Goal: Task Accomplishment & Management: Complete application form

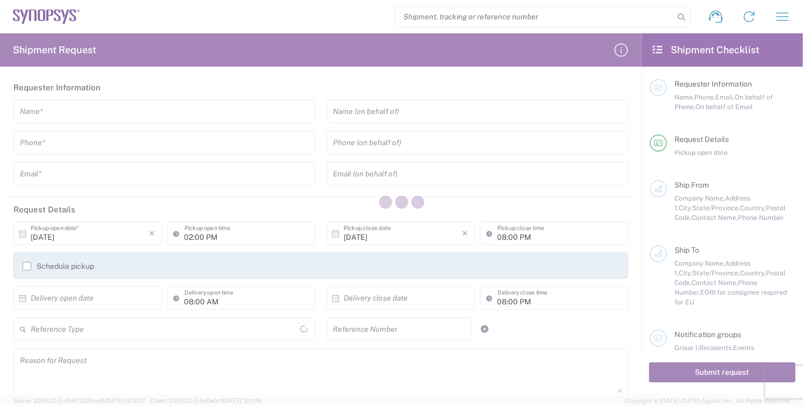
click at [66, 119] on div at bounding box center [401, 203] width 803 height 406
type input "[GEOGRAPHIC_DATA]"
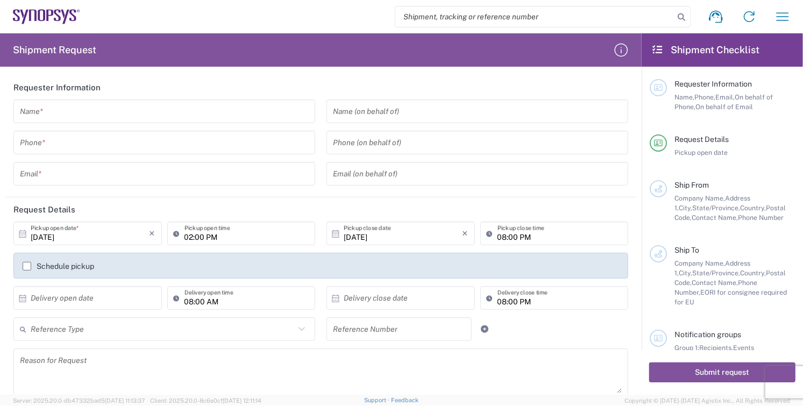
click at [67, 115] on input "text" at bounding box center [164, 111] width 289 height 19
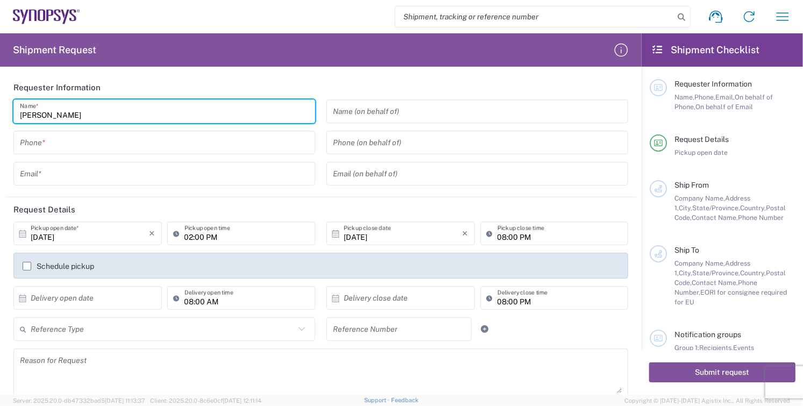
type input "[PERSON_NAME]"
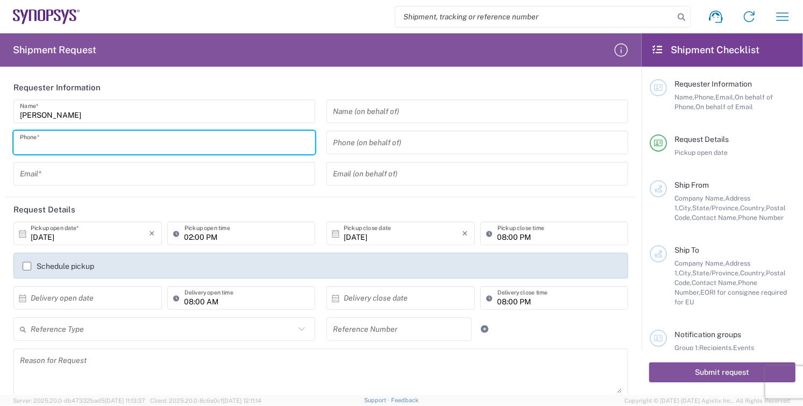
click at [62, 149] on input "tel" at bounding box center [164, 142] width 289 height 19
type input "8585762600"
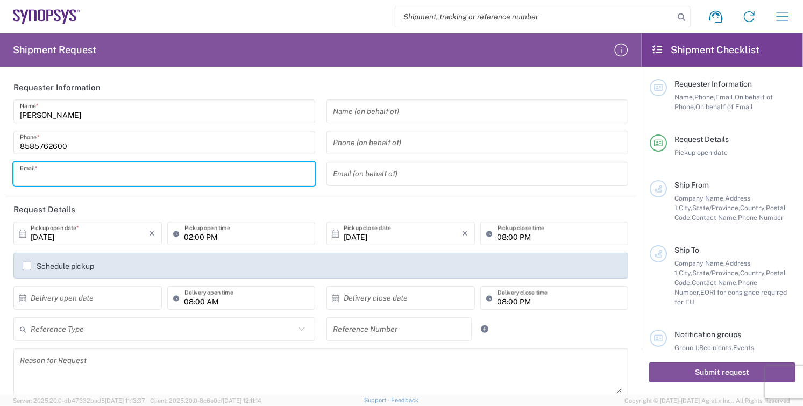
drag, startPoint x: 58, startPoint y: 178, endPoint x: 66, endPoint y: 185, distance: 9.9
click at [58, 178] on input "text" at bounding box center [164, 174] width 289 height 19
type input "[EMAIL_ADDRESS][DOMAIN_NAME]"
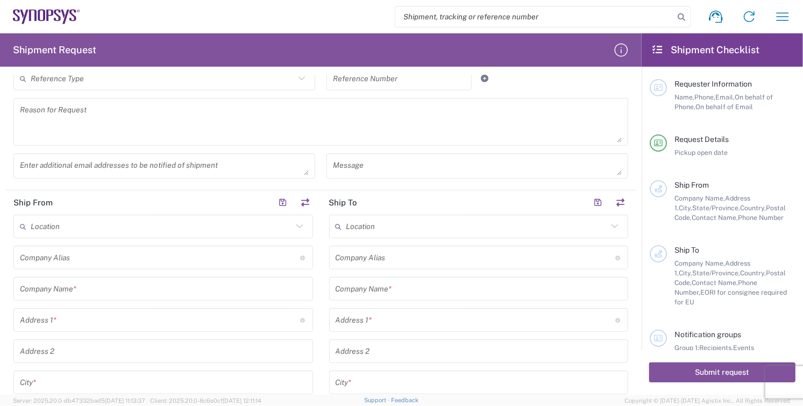
scroll to position [358, 0]
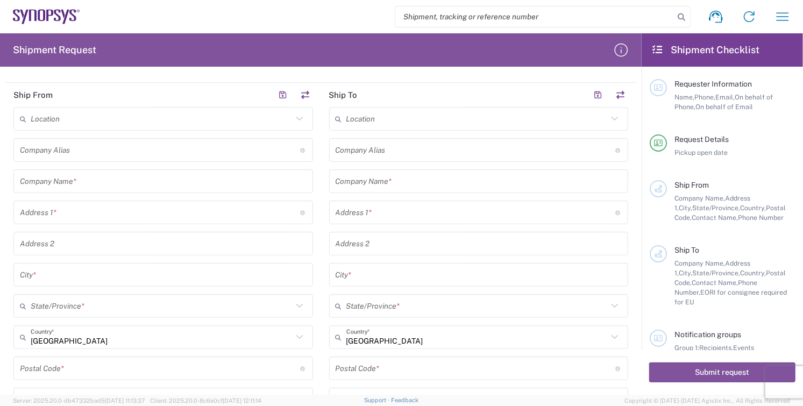
click at [103, 182] on input "text" at bounding box center [163, 181] width 287 height 19
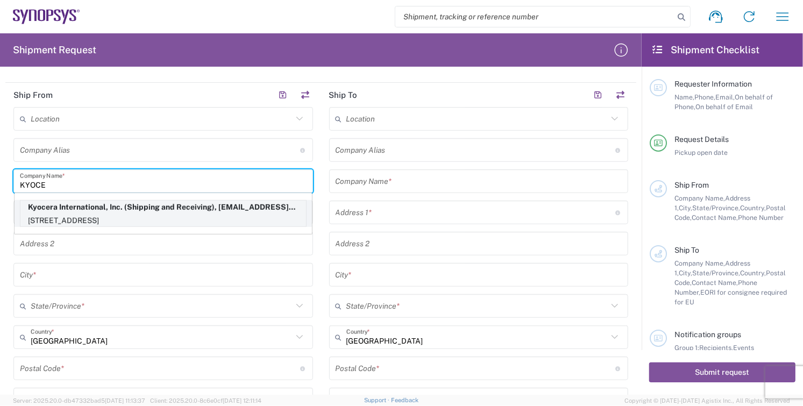
type input "KYOCE"
click at [44, 216] on p "[STREET_ADDRESS]" at bounding box center [162, 220] width 285 height 13
type input "Kyocera"
type input "Kyocera International, Inc."
type input "[STREET_ADDRESS]"
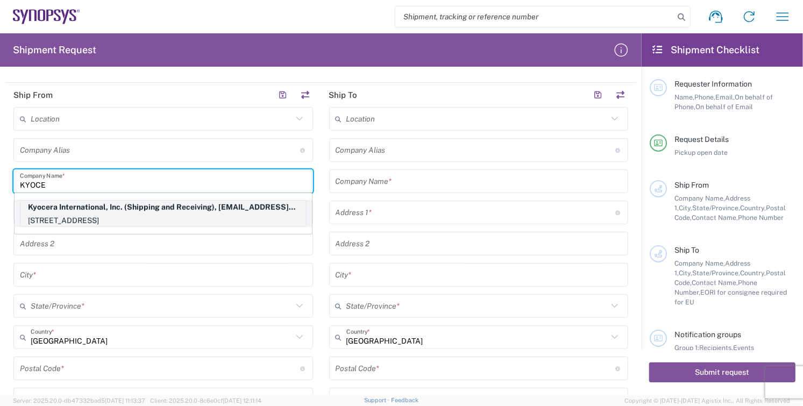
type input "[GEOGRAPHIC_DATA]"
type input "[US_STATE]"
type input "92123"
type input "Shipping and Receiving"
type input "8585762600"
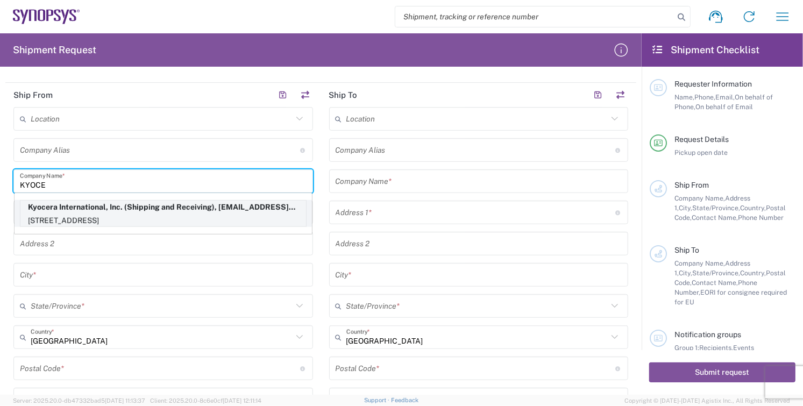
type input "[EMAIL_ADDRESS][DOMAIN_NAME]"
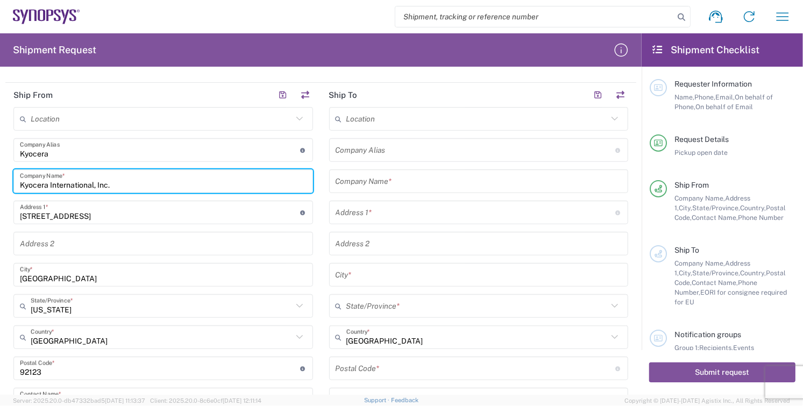
click at [410, 180] on input "text" at bounding box center [478, 181] width 287 height 19
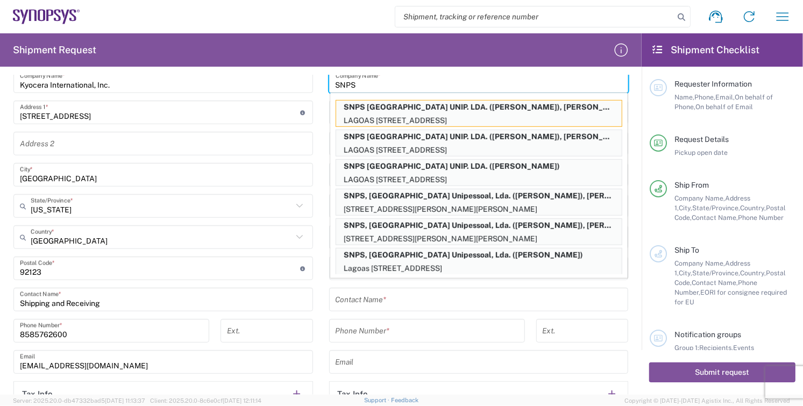
scroll to position [458, 0]
click at [464, 168] on p "SNPS [GEOGRAPHIC_DATA] UNIP. LDA. ([PERSON_NAME])" at bounding box center [478, 166] width 285 height 13
type input "SNPS [GEOGRAPHIC_DATA] UNIP. LDA."
type input "[GEOGRAPHIC_DATA] EDIFICIO 4 PISO 2"
type input "[GEOGRAPHIC_DATA]"
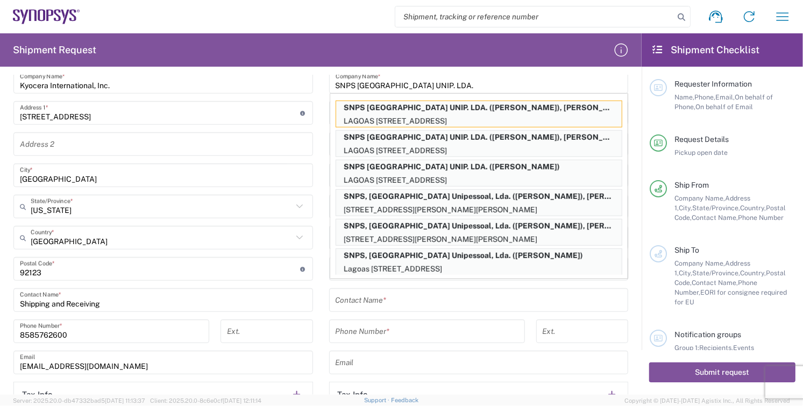
type input "[GEOGRAPHIC_DATA]"
type input "2740-267"
type input "[PERSON_NAME]"
click at [464, 168] on div "[GEOGRAPHIC_DATA] *" at bounding box center [478, 175] width 299 height 24
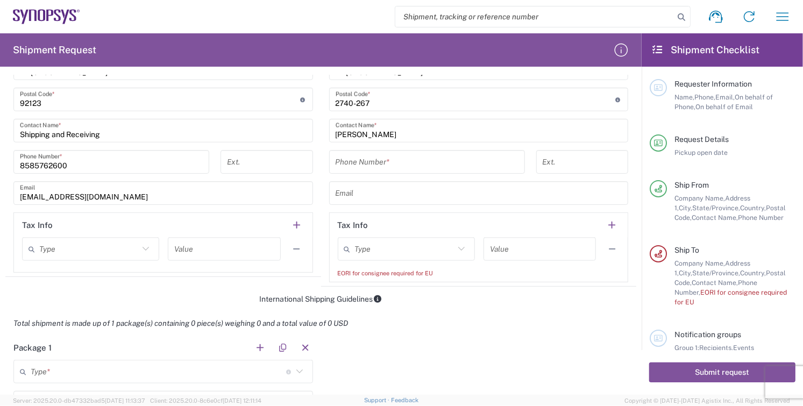
scroll to position [632, 0]
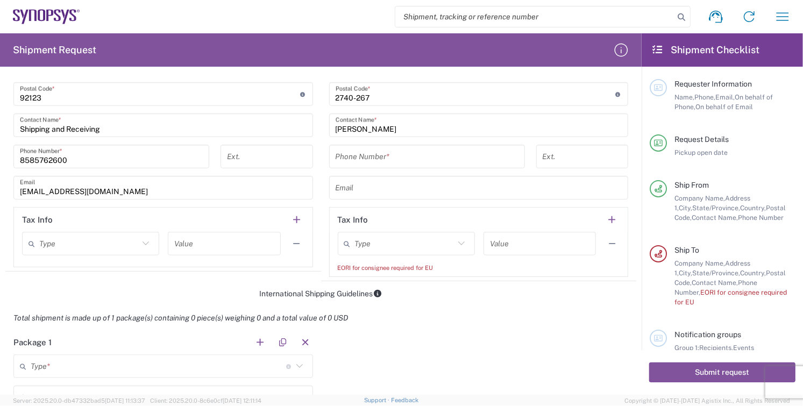
click at [455, 240] on icon at bounding box center [461, 244] width 14 height 14
click at [392, 283] on span "EORI" at bounding box center [400, 283] width 133 height 17
type input "EORI"
click at [518, 243] on input "text" at bounding box center [539, 243] width 99 height 19
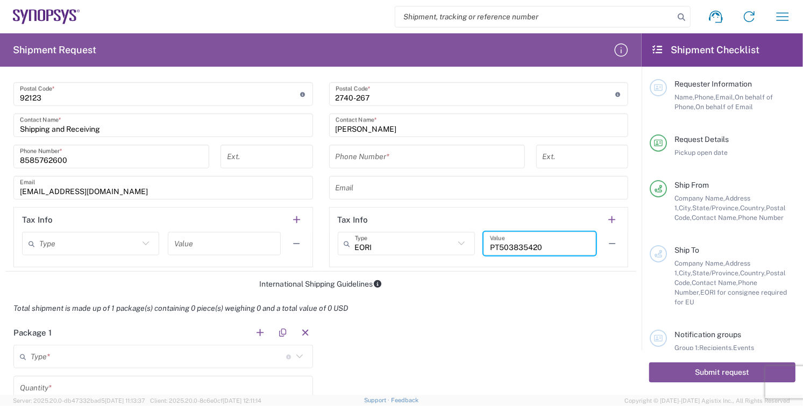
scroll to position [752, 0]
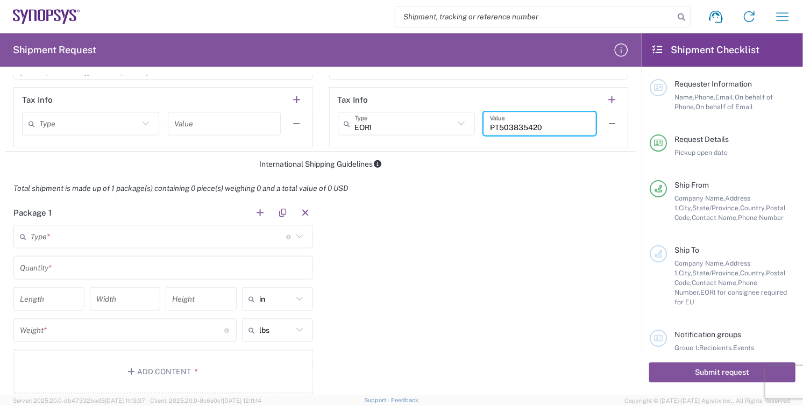
type input "PT503835420"
click at [67, 242] on input "text" at bounding box center [158, 236] width 255 height 19
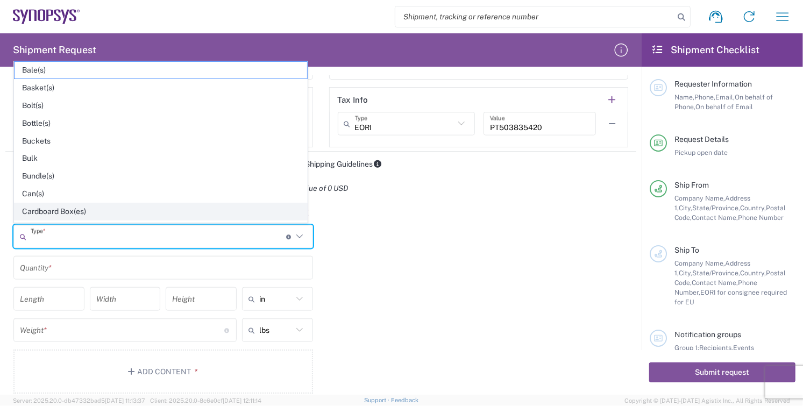
click at [66, 209] on span "Cardboard Box(es)" at bounding box center [161, 211] width 292 height 17
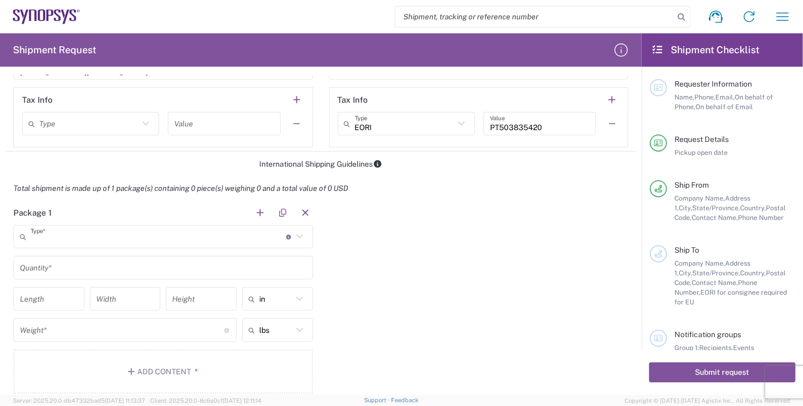
type input "Cardboard Box(es)"
click at [73, 263] on input "text" at bounding box center [163, 268] width 287 height 19
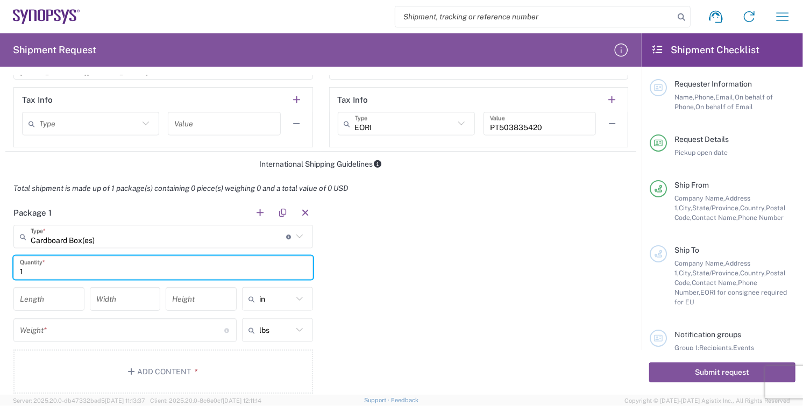
type input "1"
click at [40, 304] on input "number" at bounding box center [49, 299] width 58 height 19
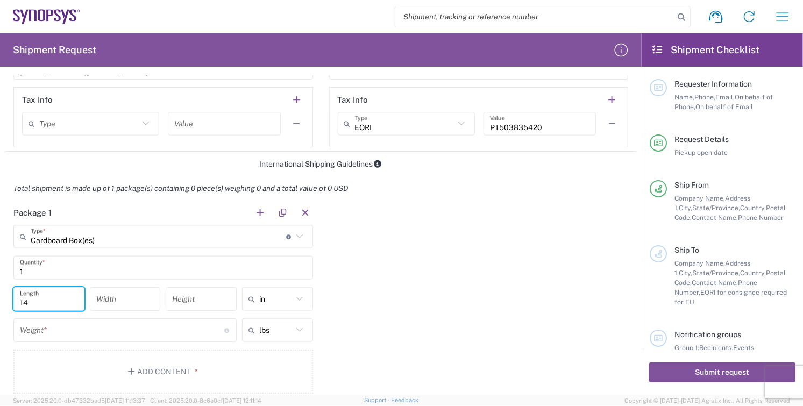
type input "14"
type input "10"
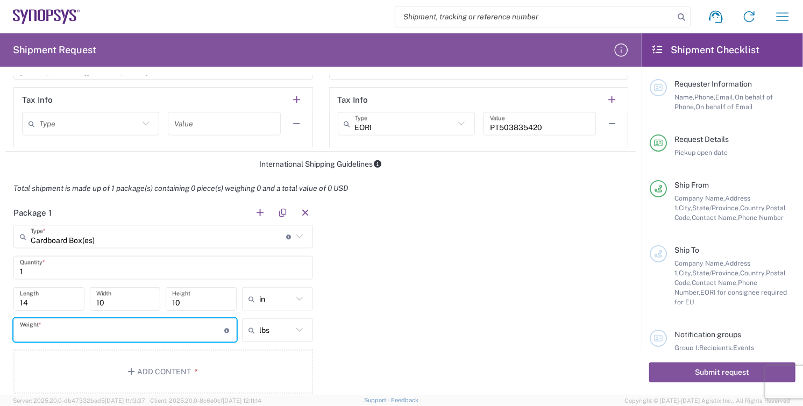
click at [58, 334] on input "number" at bounding box center [122, 330] width 204 height 19
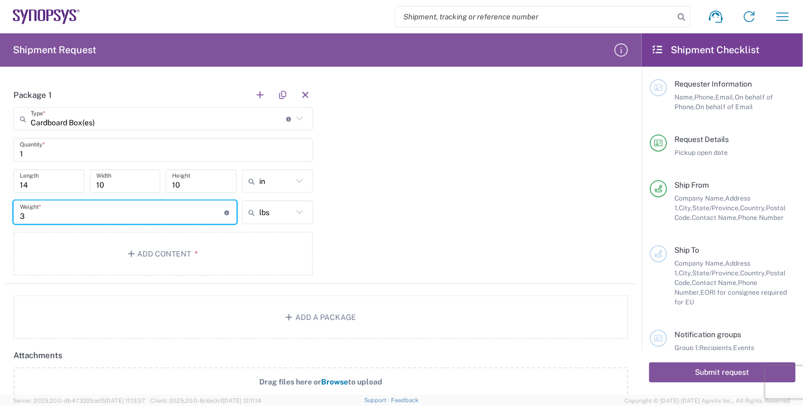
scroll to position [991, 0]
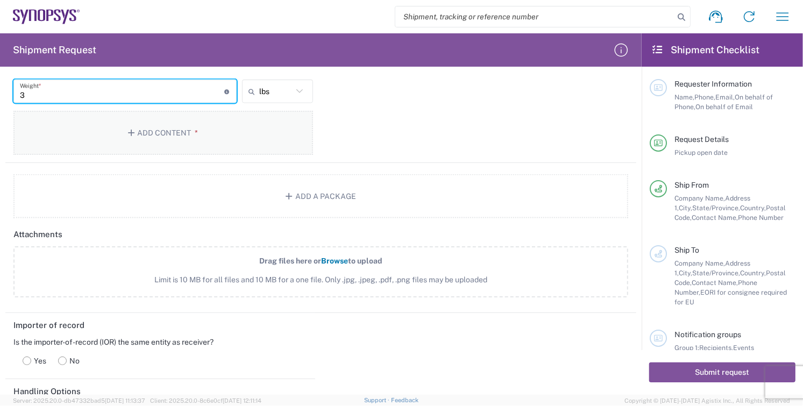
type input "3"
click at [168, 130] on button "Add Content *" at bounding box center [162, 133] width 299 height 44
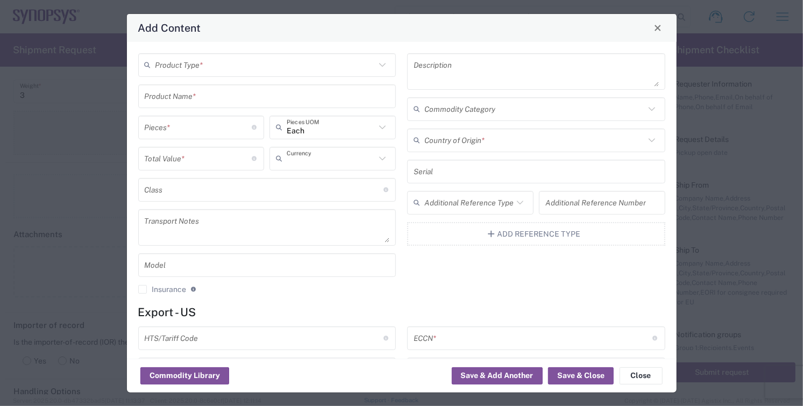
type input "US Dollar"
click at [219, 65] on input "text" at bounding box center [265, 64] width 220 height 19
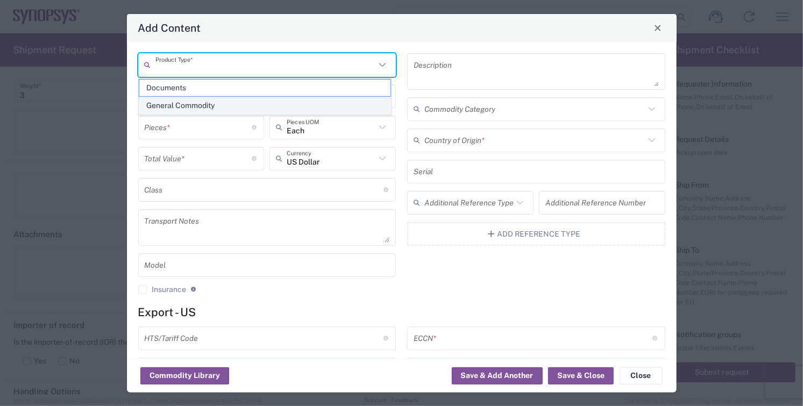
click at [216, 106] on span "General Commodity" at bounding box center [264, 105] width 251 height 17
type input "General Commodity"
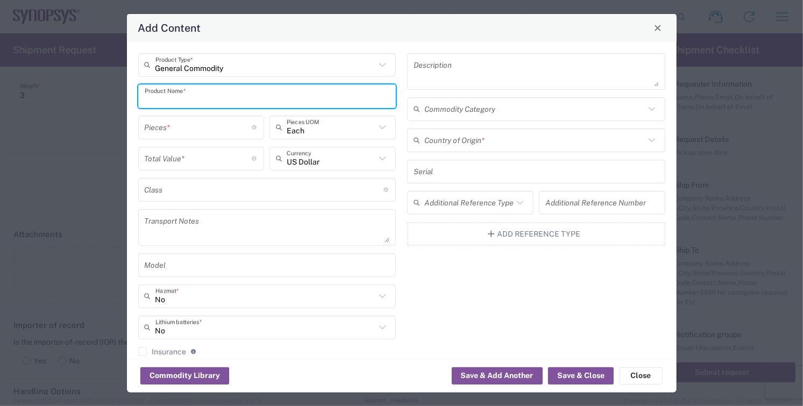
click at [196, 101] on input "text" at bounding box center [267, 96] width 245 height 19
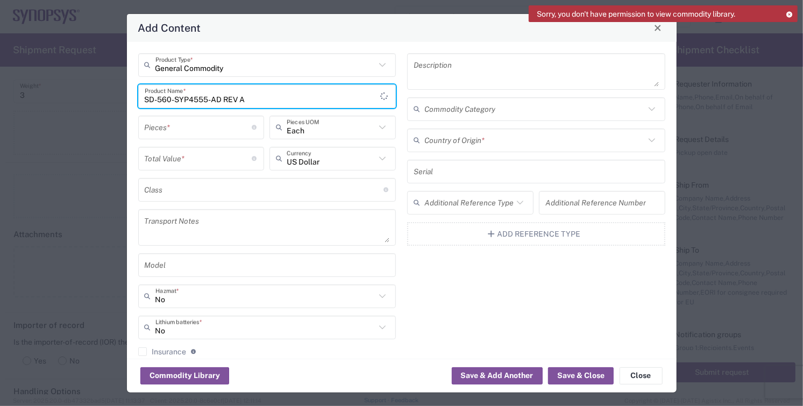
type input "SD-560-SYP4555-AD REV A"
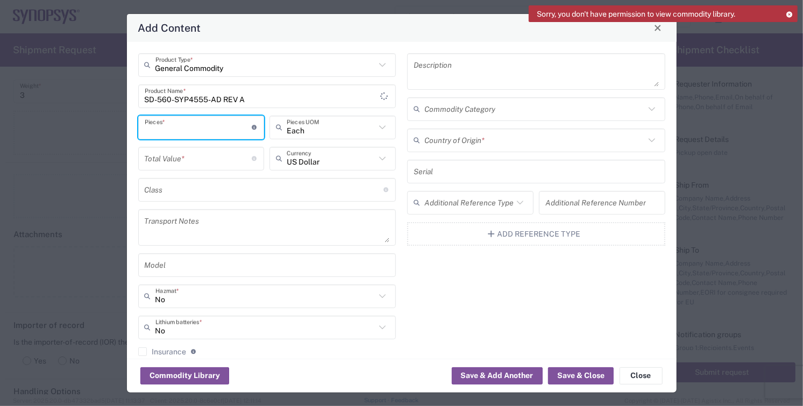
click at [198, 128] on input "number" at bounding box center [199, 127] width 108 height 19
type input "50"
click at [185, 160] on input "number" at bounding box center [199, 158] width 108 height 19
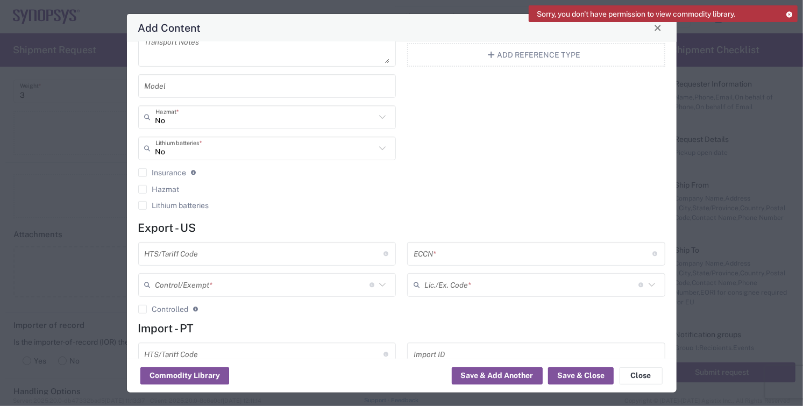
scroll to position [222, 0]
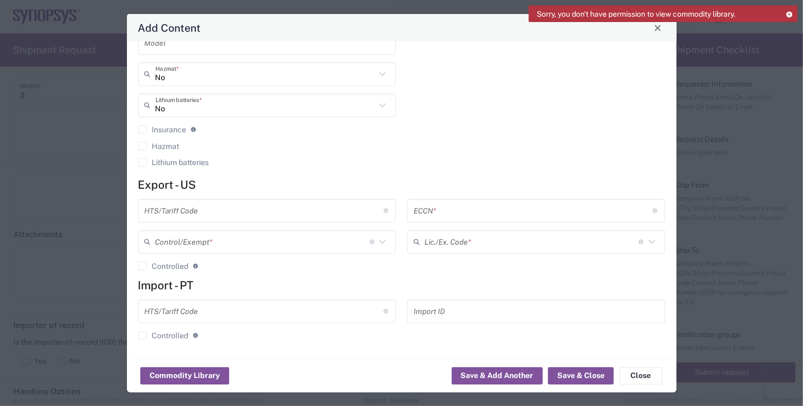
type input "7143.50"
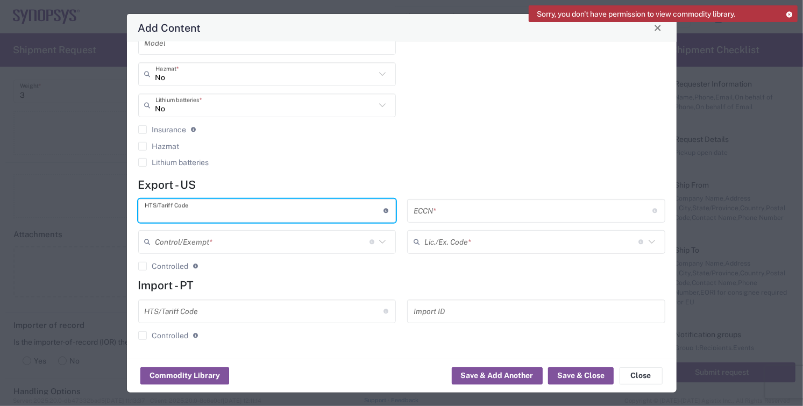
click at [189, 212] on input "text" at bounding box center [264, 210] width 239 height 19
type input "5"
type input "8542.310030"
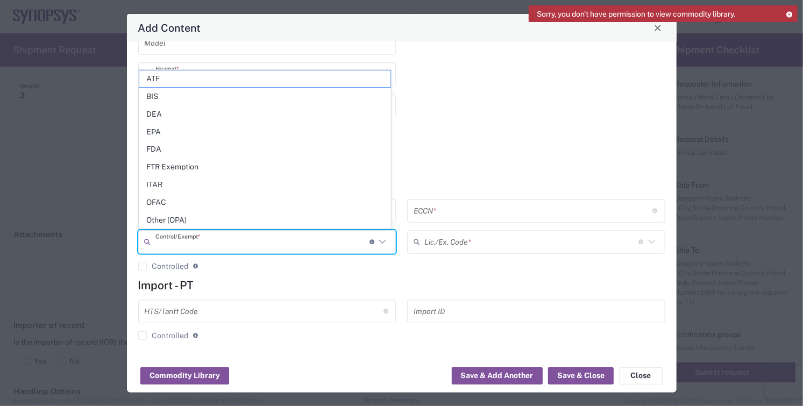
click at [218, 241] on input "text" at bounding box center [262, 241] width 214 height 19
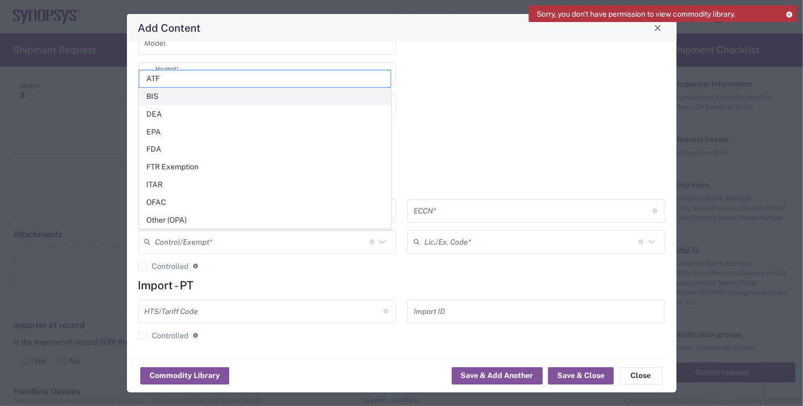
click at [161, 98] on span "BIS" at bounding box center [264, 96] width 251 height 17
type input "BIS"
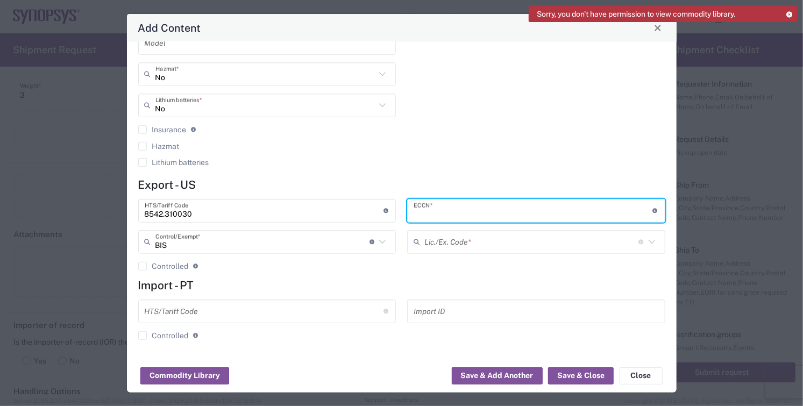
click at [469, 205] on input "text" at bounding box center [532, 210] width 239 height 19
type input "5A991.b"
click at [484, 245] on input "text" at bounding box center [531, 241] width 214 height 19
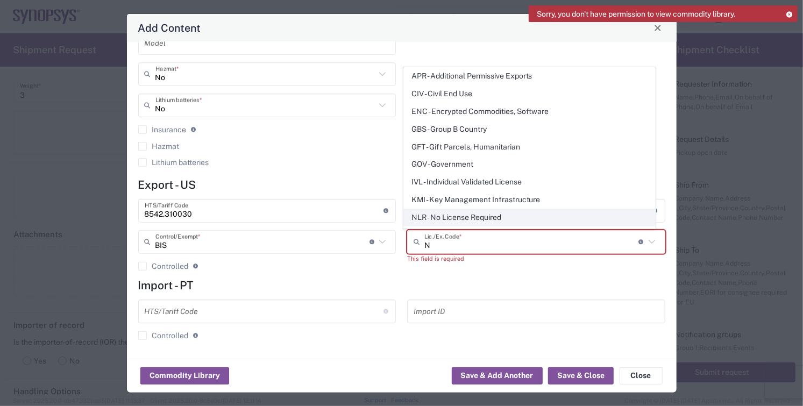
click at [481, 219] on span "NLR - No License Required" at bounding box center [529, 217] width 251 height 17
type input "NLR - No License Required"
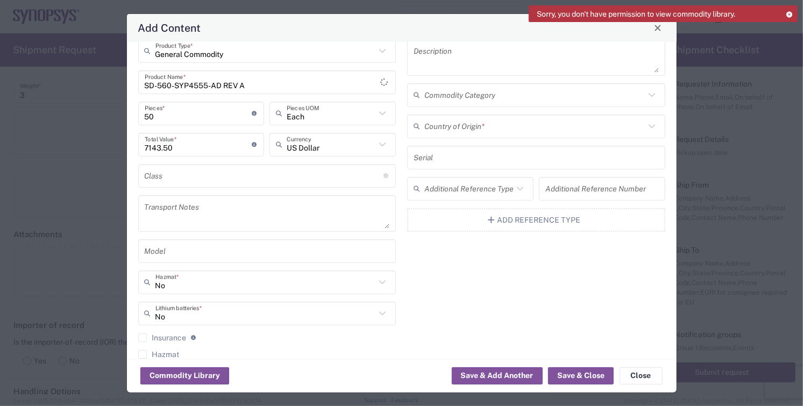
scroll to position [0, 0]
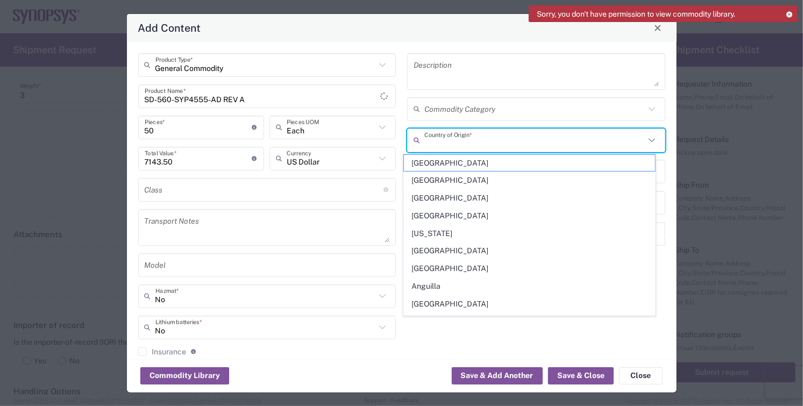
click at [443, 137] on input "text" at bounding box center [534, 140] width 220 height 19
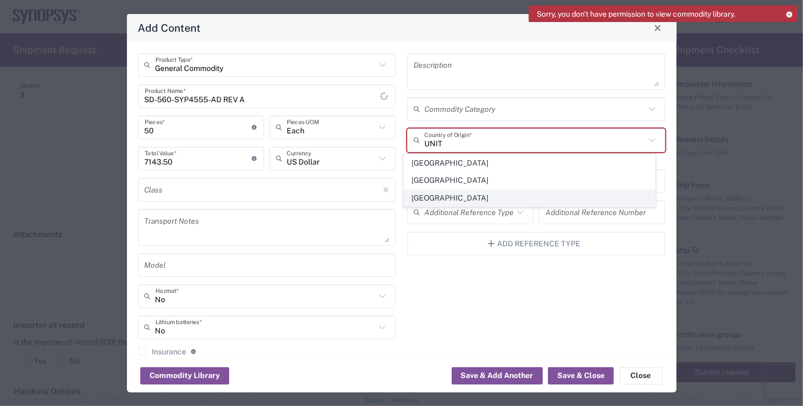
click at [423, 196] on span "[GEOGRAPHIC_DATA]" at bounding box center [529, 198] width 251 height 17
type input "[GEOGRAPHIC_DATA]"
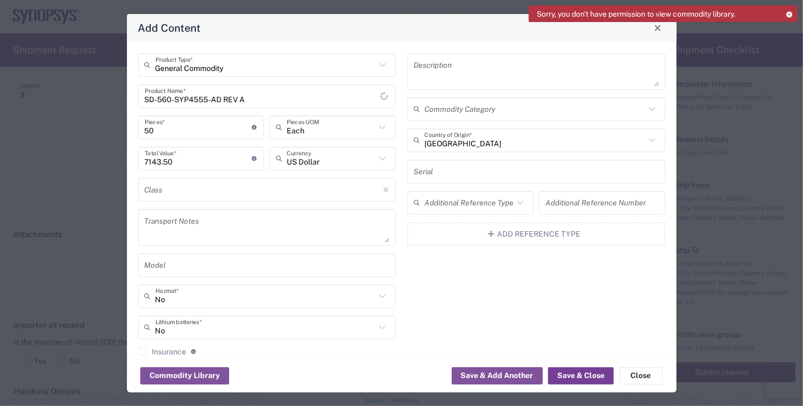
click at [577, 374] on button "Save & Close" at bounding box center [581, 375] width 66 height 17
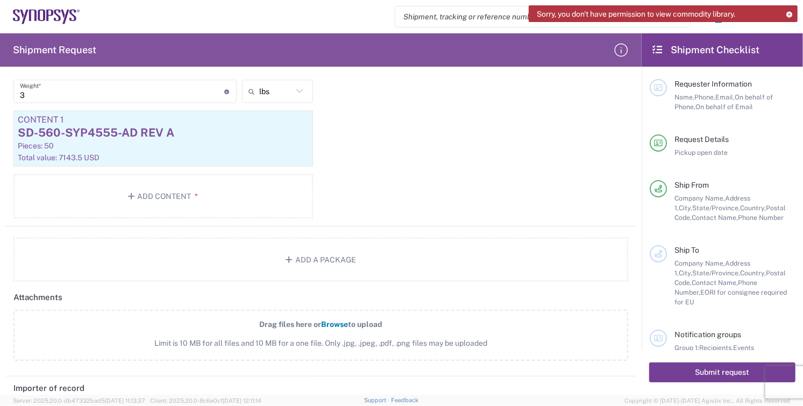
click at [666, 369] on button "Submit request" at bounding box center [722, 372] width 146 height 20
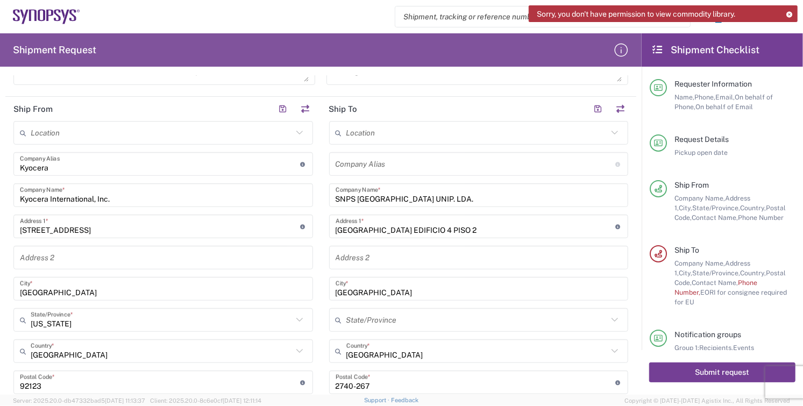
scroll to position [523, 0]
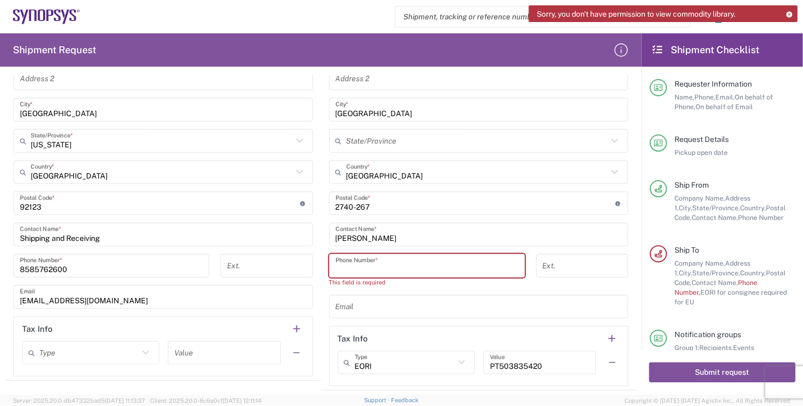
click at [370, 264] on input "tel" at bounding box center [426, 265] width 183 height 19
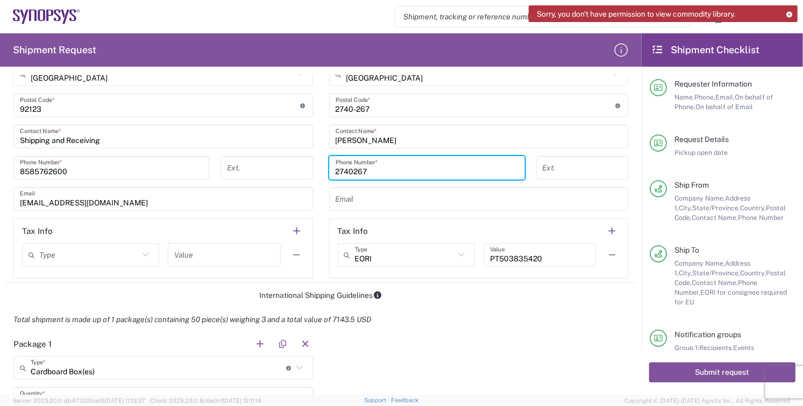
scroll to position [702, 0]
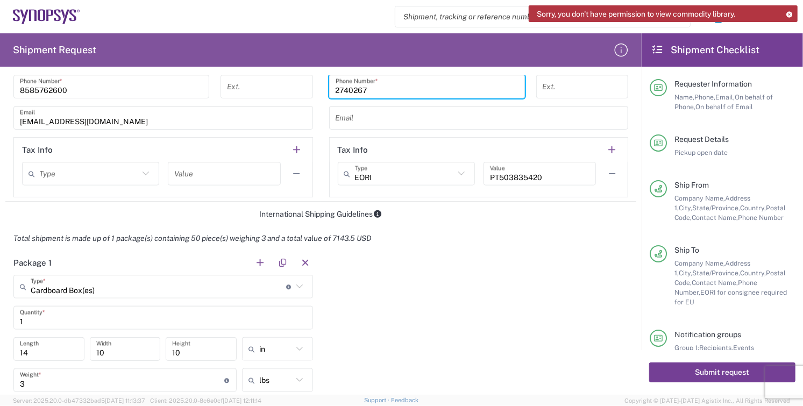
type input "2740267"
click at [703, 372] on button "Submit request" at bounding box center [722, 372] width 146 height 20
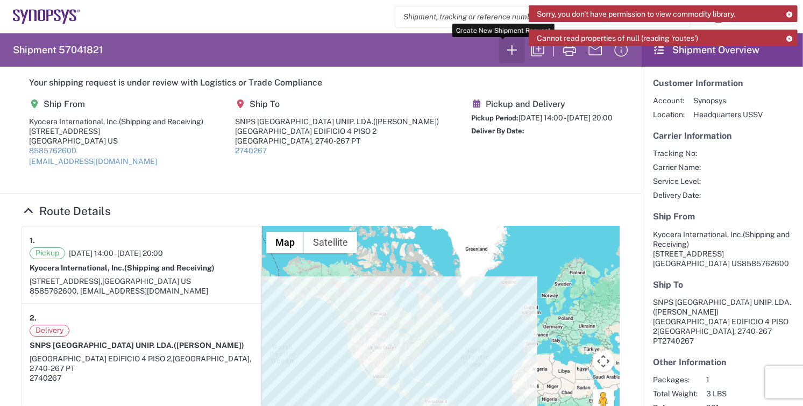
click at [507, 48] on icon "button" at bounding box center [512, 50] width 10 height 10
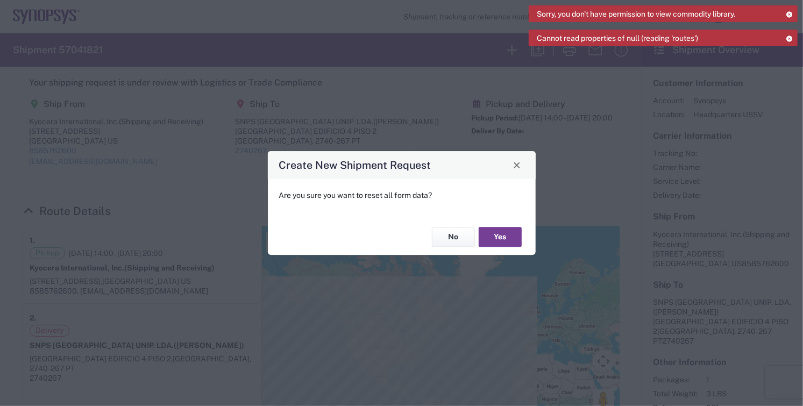
click at [502, 240] on button "Yes" at bounding box center [499, 237] width 43 height 20
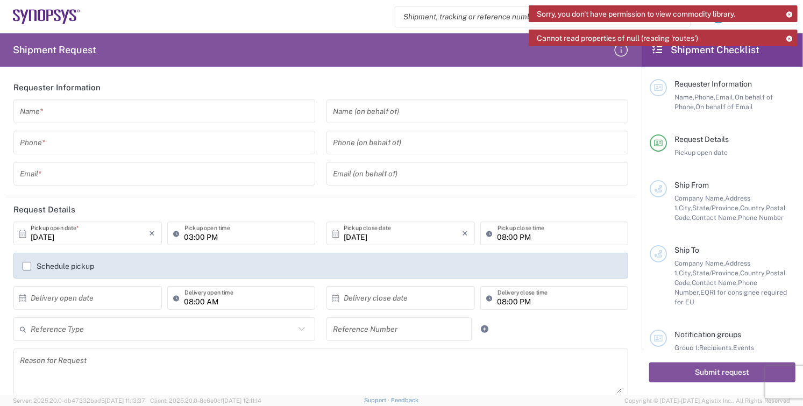
click at [64, 115] on input "text" at bounding box center [164, 111] width 289 height 19
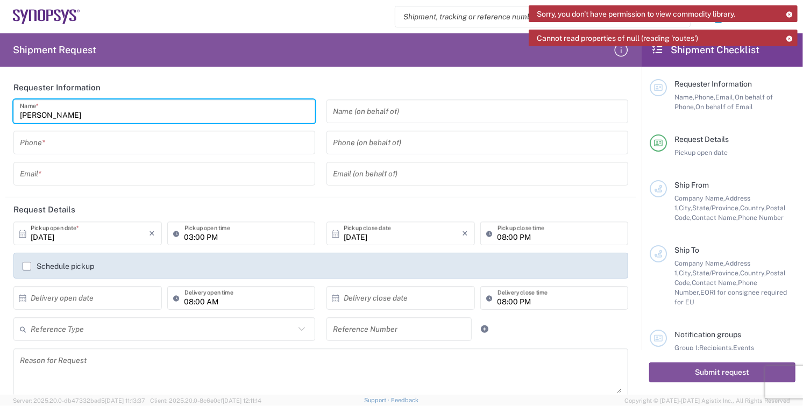
type input "[PERSON_NAME]"
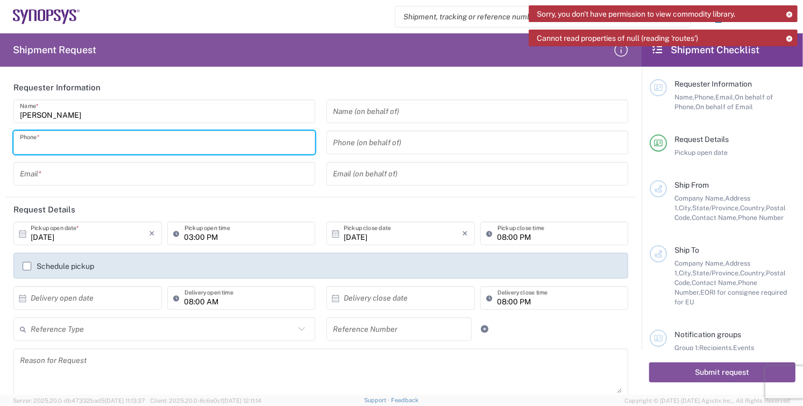
click at [52, 146] on input "tel" at bounding box center [164, 142] width 289 height 19
type input "8585762600"
click at [94, 174] on input "text" at bounding box center [164, 174] width 289 height 19
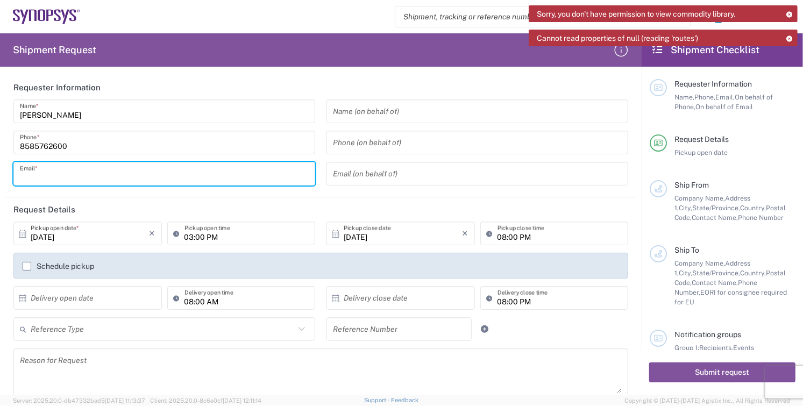
type input "[EMAIL_ADDRESS][DOMAIN_NAME]"
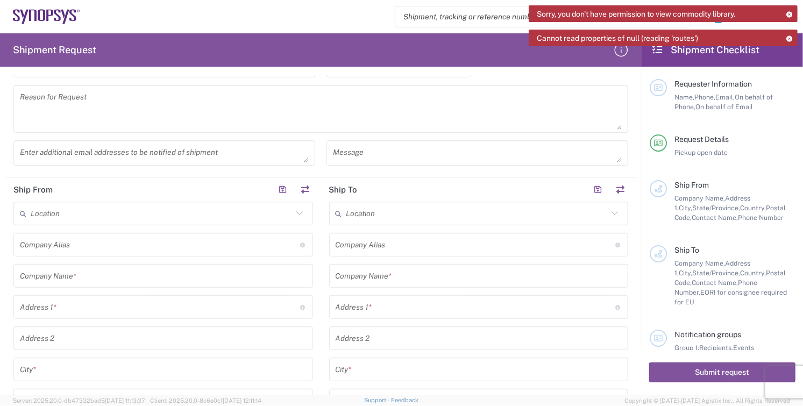
scroll to position [358, 0]
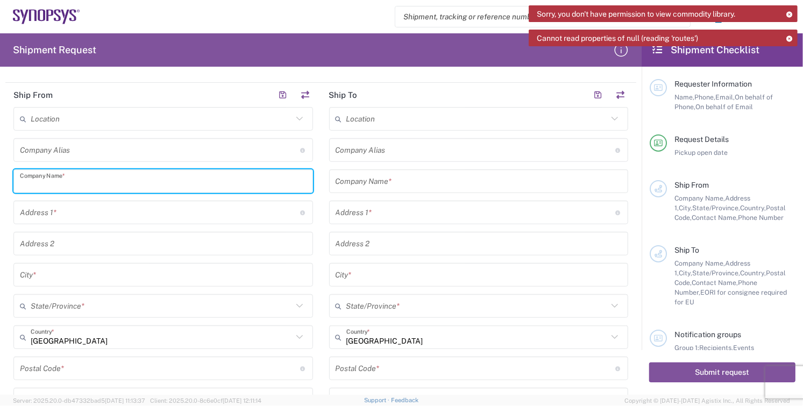
click at [94, 187] on input "text" at bounding box center [163, 181] width 287 height 19
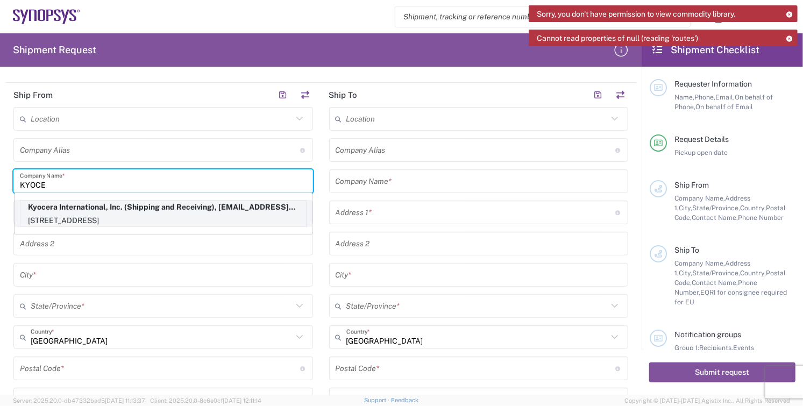
type input "KYOCE"
click at [53, 215] on p "[STREET_ADDRESS]" at bounding box center [162, 220] width 285 height 13
type input "Kyocera"
type input "Kyocera International, Inc."
type input "[STREET_ADDRESS]"
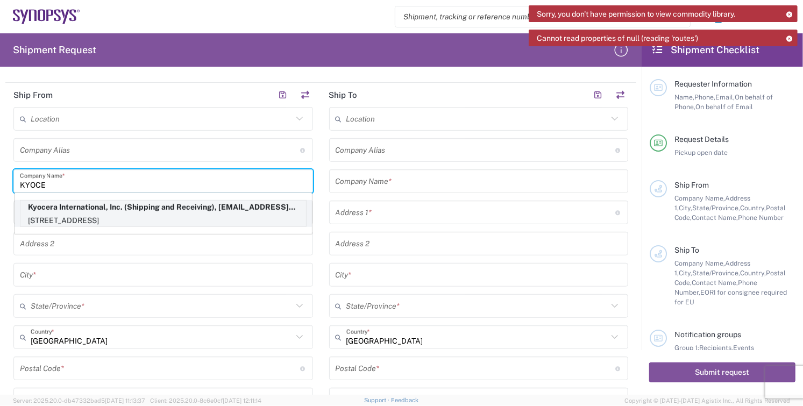
type input "[GEOGRAPHIC_DATA]"
type input "[US_STATE]"
type input "92123"
type input "Shipping and Receiving"
type input "8585762600"
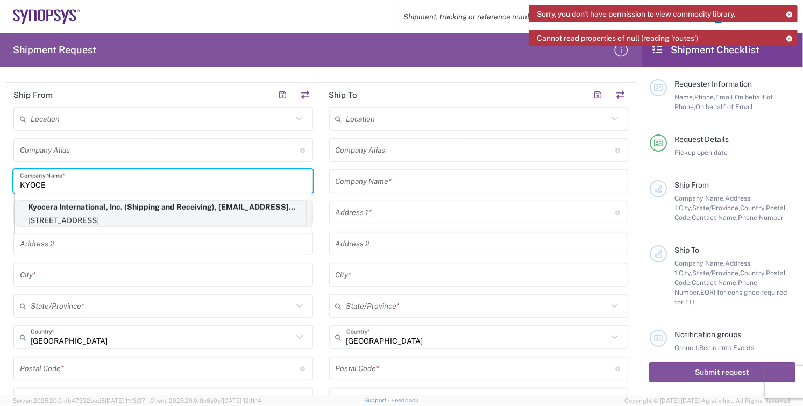
type input "[EMAIL_ADDRESS][DOMAIN_NAME]"
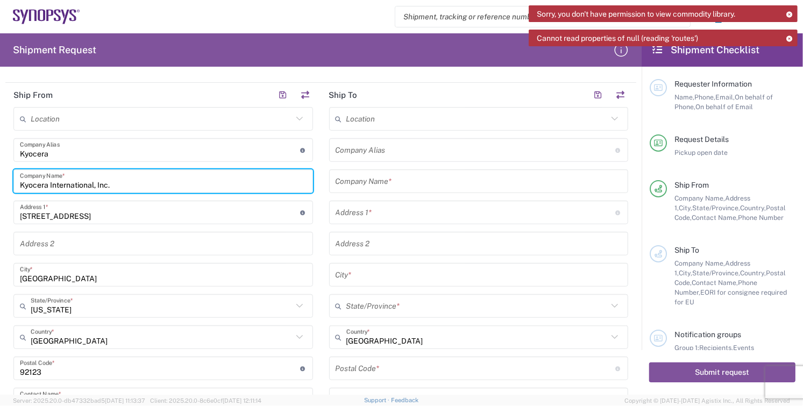
click at [428, 182] on input "text" at bounding box center [478, 181] width 287 height 19
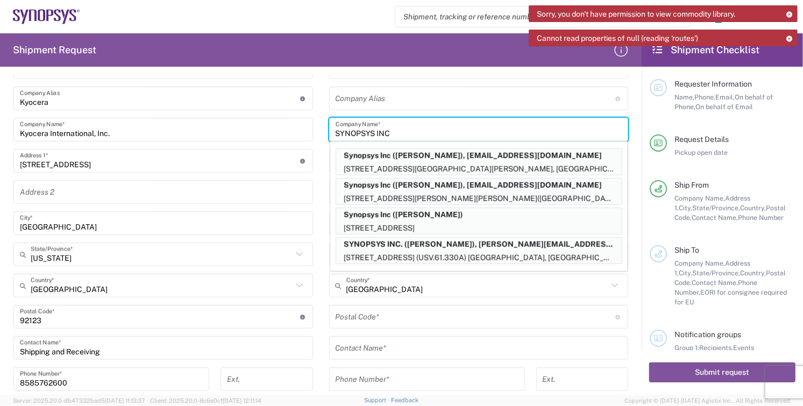
scroll to position [418, 0]
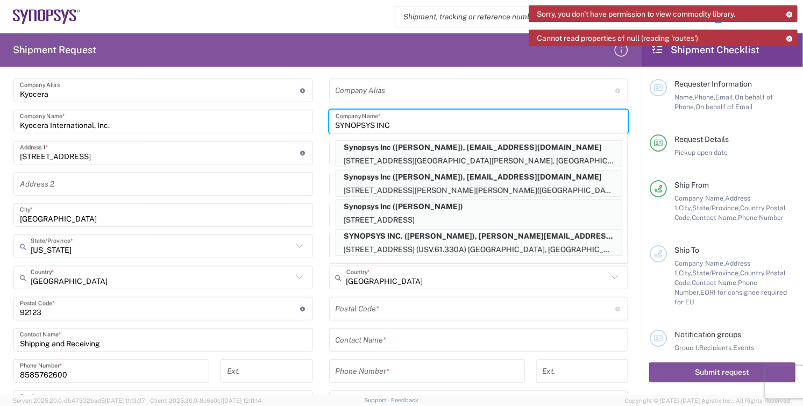
type input "SYNOPSYS INC"
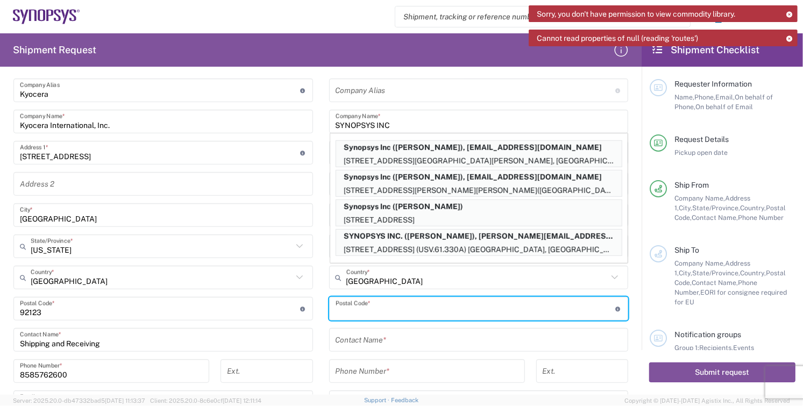
click at [411, 313] on input "undefined" at bounding box center [475, 308] width 280 height 19
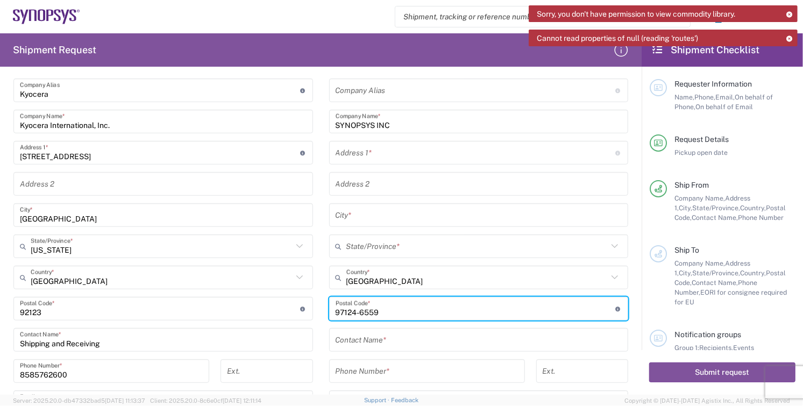
type input "97124-6559"
click at [387, 210] on input "text" at bounding box center [478, 215] width 287 height 19
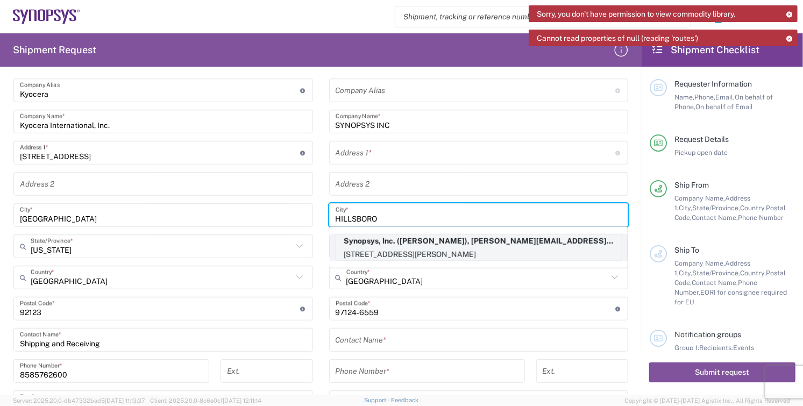
type input "HILLSBORO"
click at [396, 248] on p "[STREET_ADDRESS][PERSON_NAME]" at bounding box center [478, 254] width 285 height 13
type input "Synopsys Hillsboro"
type input "Synopsys, Inc."
type input "[STREET_ADDRESS][PERSON_NAME]"
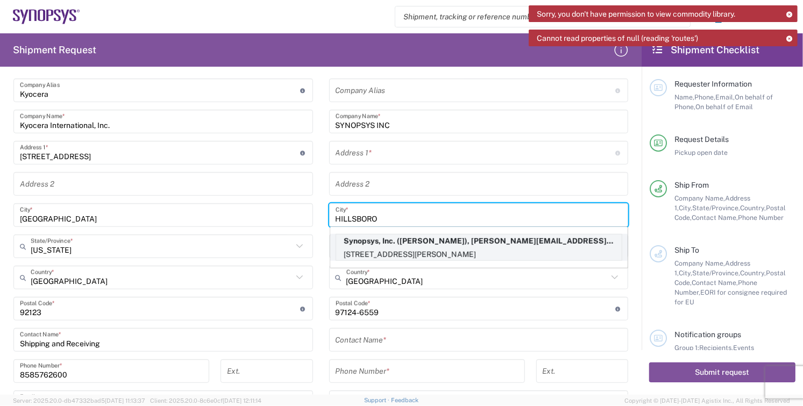
type input "Suite 400"
type input "Hillsboro"
type input "[US_STATE]"
type input "97124"
type input "[PERSON_NAME]"
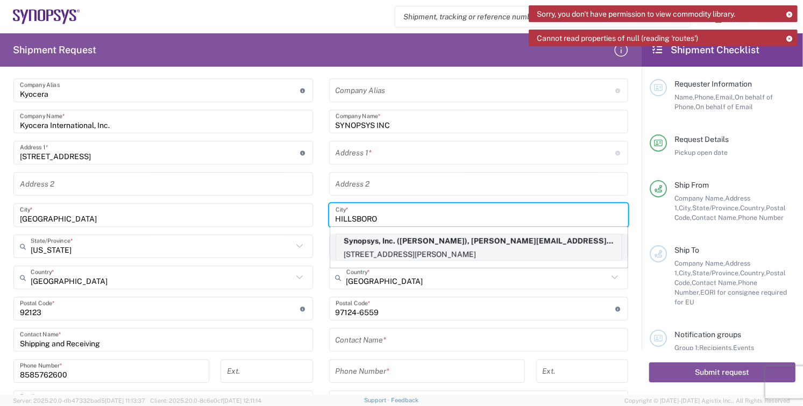
type input "5038808195"
type input "[PERSON_NAME][EMAIL_ADDRESS][PERSON_NAME][DOMAIN_NAME]"
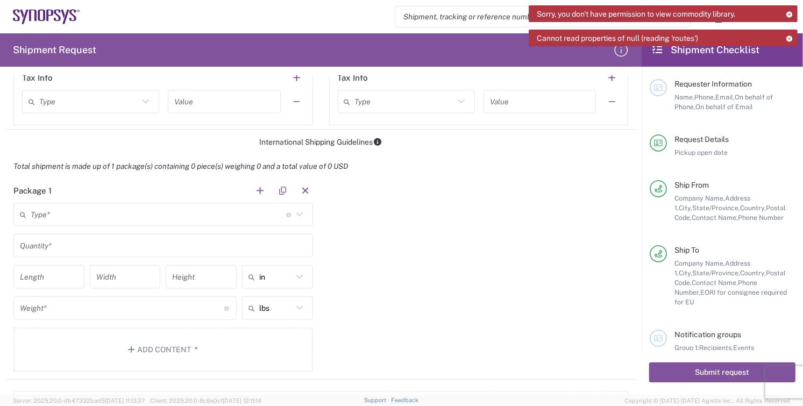
scroll to position [776, 0]
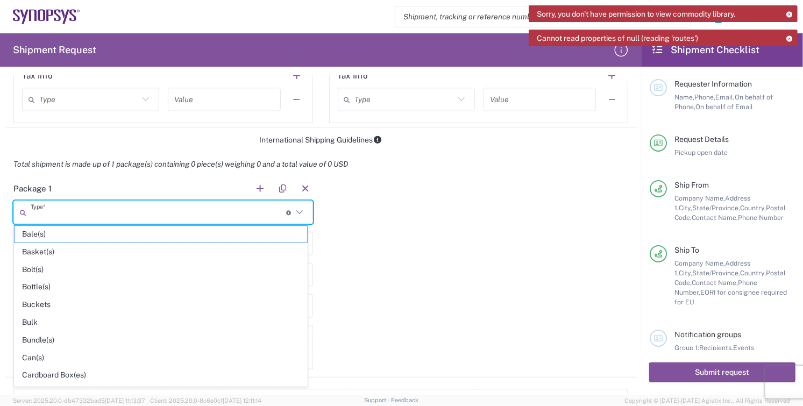
click at [95, 210] on input "text" at bounding box center [158, 212] width 255 height 19
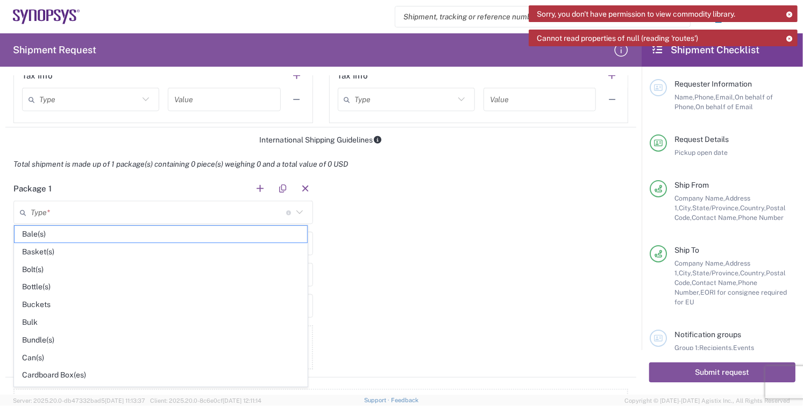
click at [77, 375] on span "Cardboard Box(es)" at bounding box center [161, 375] width 292 height 17
type input "Cardboard Box(es)"
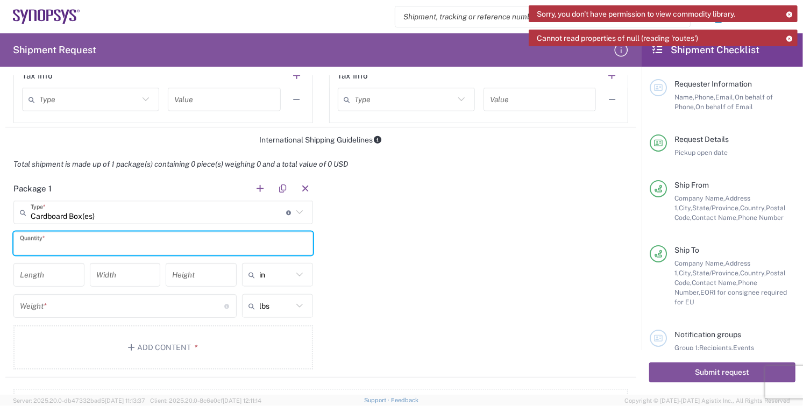
click at [66, 244] on input "text" at bounding box center [163, 243] width 287 height 19
type input "1"
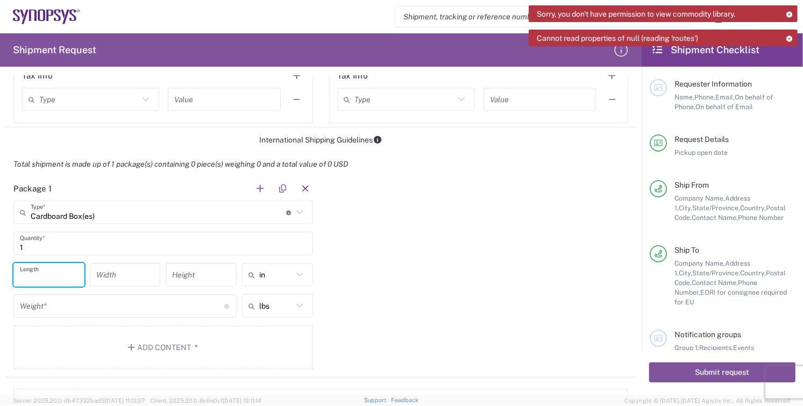
click at [44, 273] on input "number" at bounding box center [49, 275] width 58 height 19
type input "14"
type input "10"
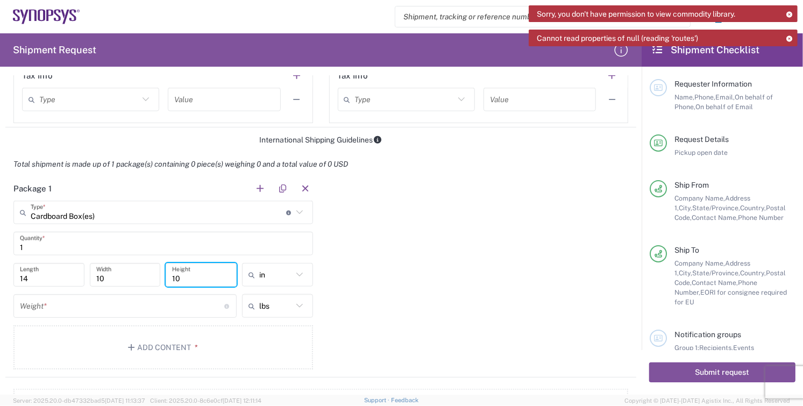
type input "10"
click at [35, 306] on input "number" at bounding box center [122, 306] width 204 height 19
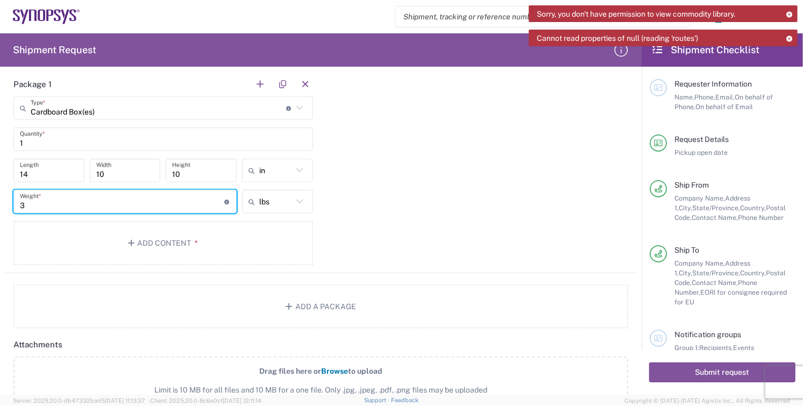
scroll to position [955, 0]
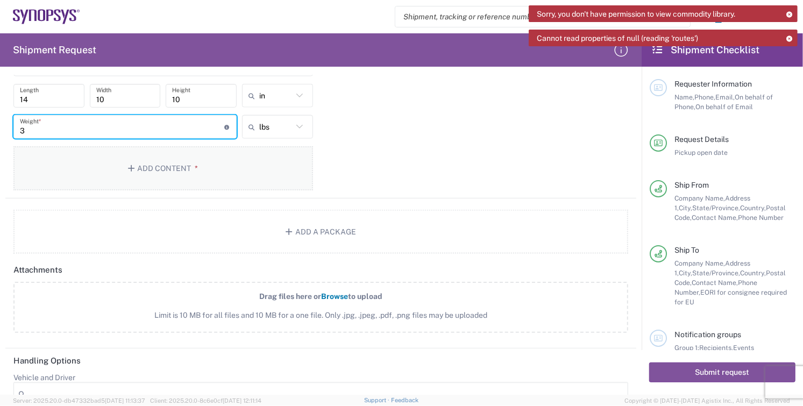
type input "3"
click at [167, 170] on button "Add Content *" at bounding box center [162, 168] width 299 height 44
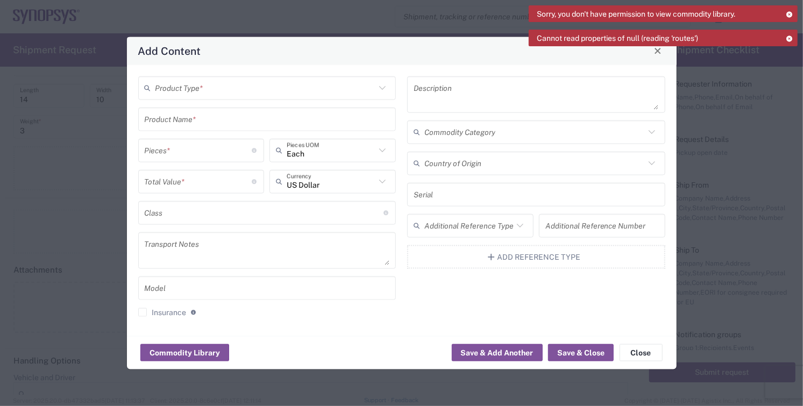
click at [206, 90] on input "text" at bounding box center [265, 87] width 220 height 19
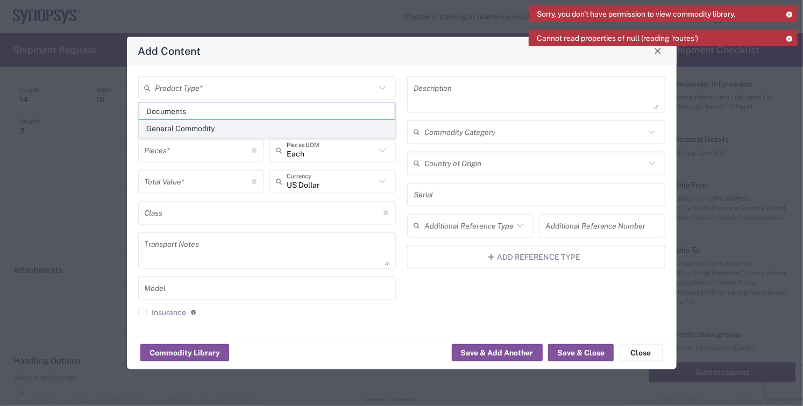
click at [190, 130] on span "General Commodity" at bounding box center [267, 128] width 256 height 17
type input "General Commodity"
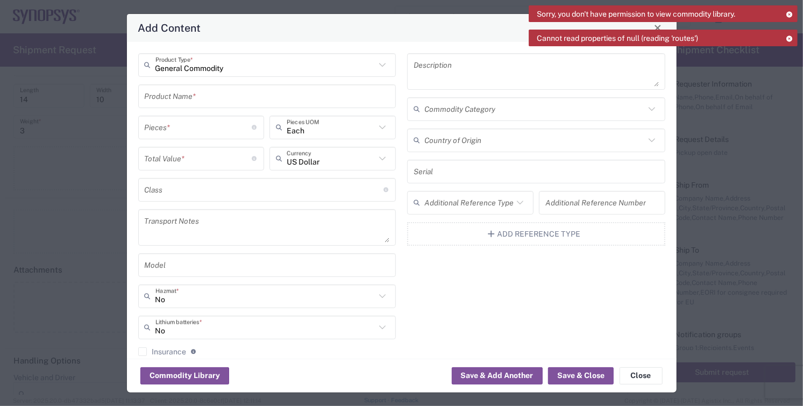
click at [195, 99] on input "text" at bounding box center [267, 96] width 245 height 19
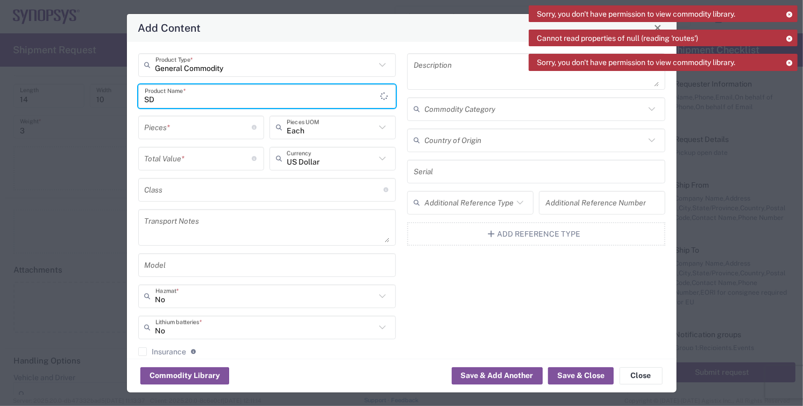
type input "S"
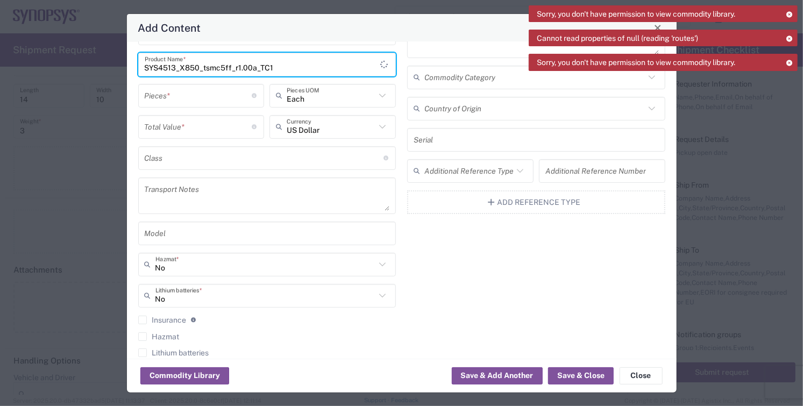
scroll to position [48, 0]
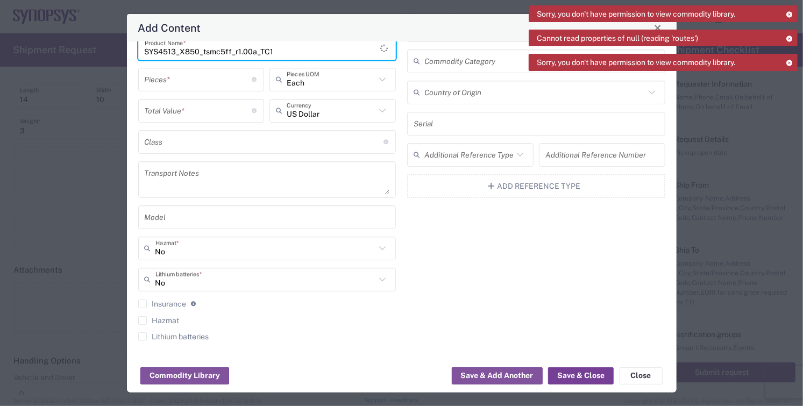
type input "SYS4513_X850_tsmc5ff_r1.00a_TC1"
click at [603, 374] on button "Save & Close" at bounding box center [581, 375] width 66 height 17
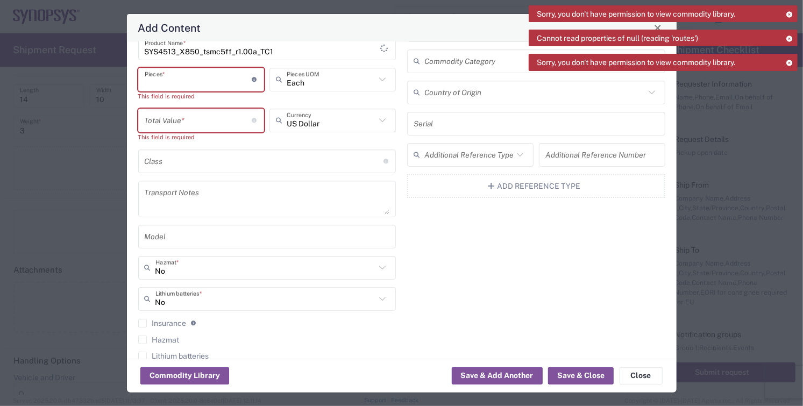
click at [194, 79] on input "number" at bounding box center [199, 79] width 108 height 19
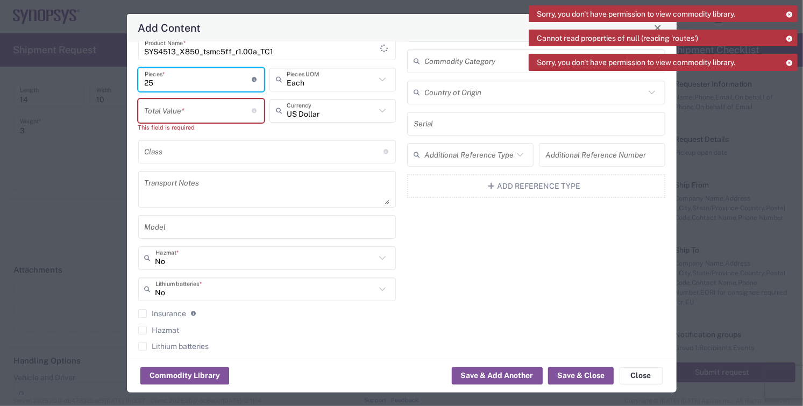
type input "25"
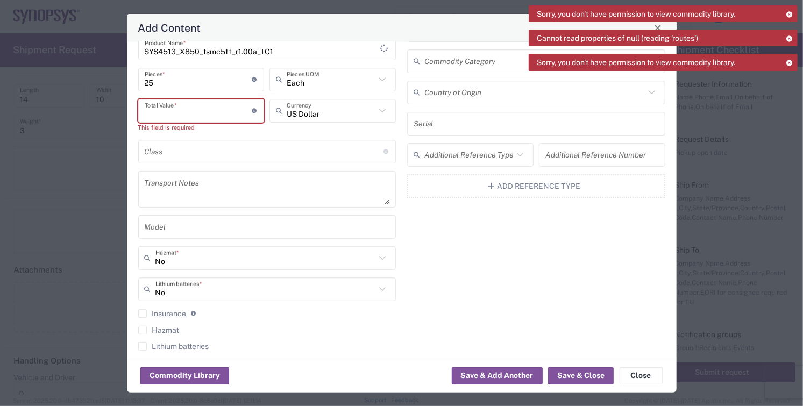
click at [191, 108] on input "number" at bounding box center [199, 110] width 108 height 19
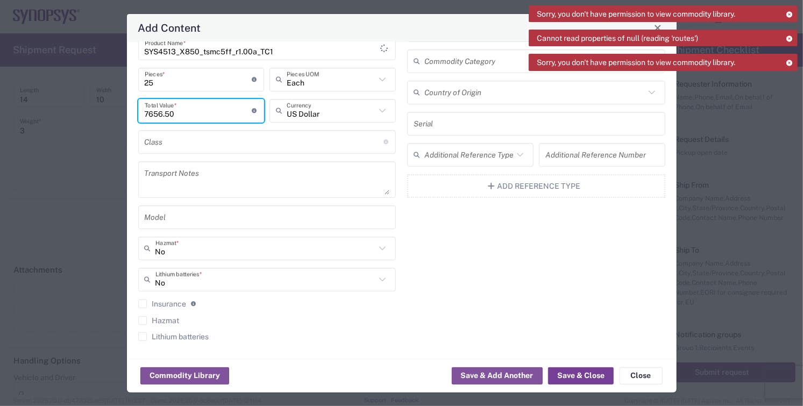
type input "7656.50"
click at [590, 375] on button "Save & Close" at bounding box center [581, 375] width 66 height 17
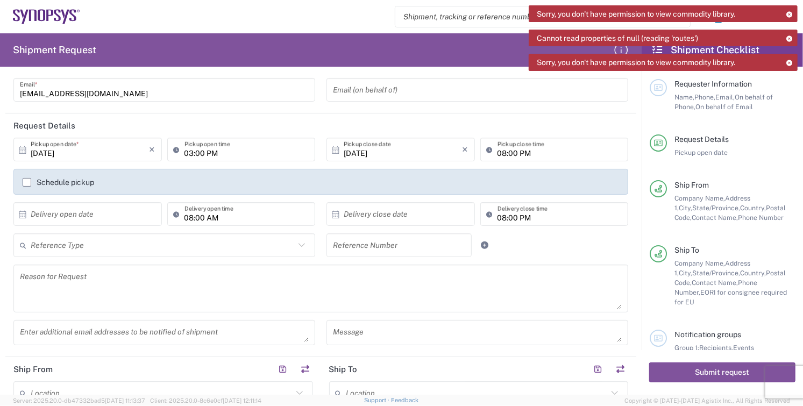
scroll to position [0, 0]
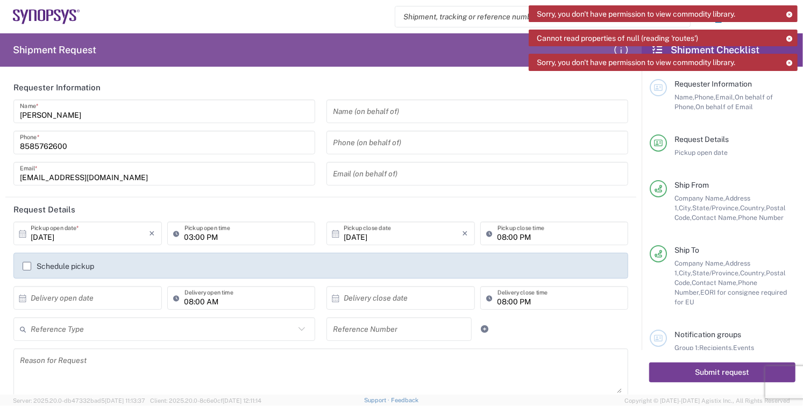
click at [699, 373] on button "Submit request" at bounding box center [722, 372] width 146 height 20
